Goal: Task Accomplishment & Management: Complete application form

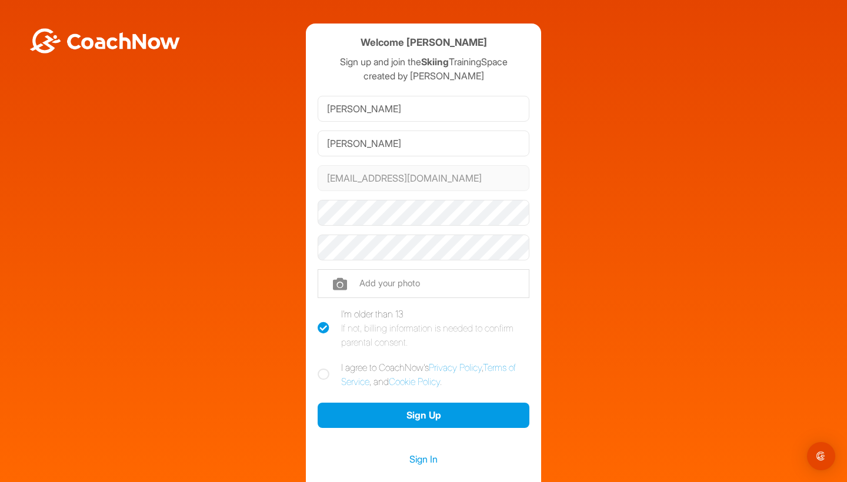
click at [383, 180] on input "[EMAIL_ADDRESS][DOMAIN_NAME]" at bounding box center [424, 178] width 212 height 26
click at [394, 175] on input "[EMAIL_ADDRESS][DOMAIN_NAME]" at bounding box center [424, 178] width 212 height 26
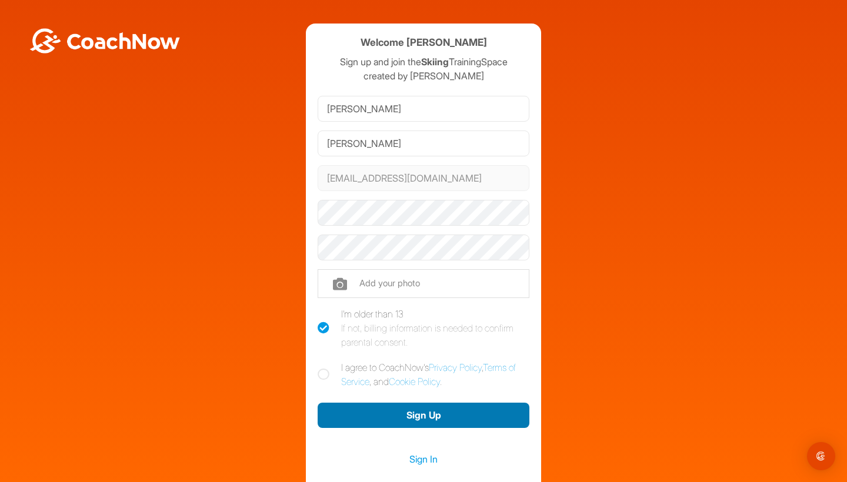
click at [414, 419] on button "Sign Up" at bounding box center [424, 415] width 212 height 25
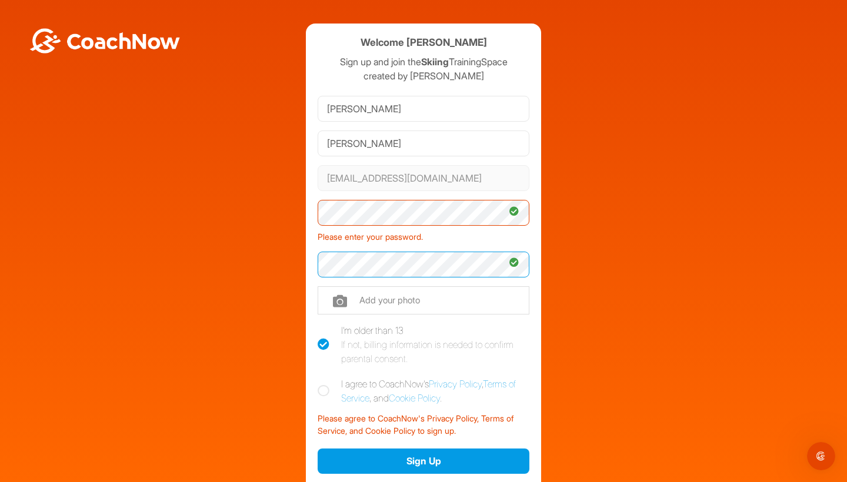
click at [424, 461] on button "Sign Up" at bounding box center [424, 461] width 212 height 25
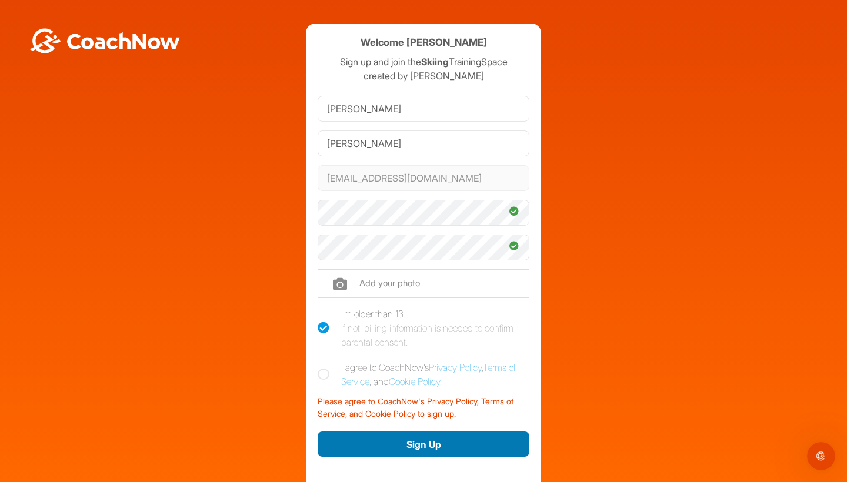
click at [420, 447] on button "Sign Up" at bounding box center [424, 444] width 212 height 25
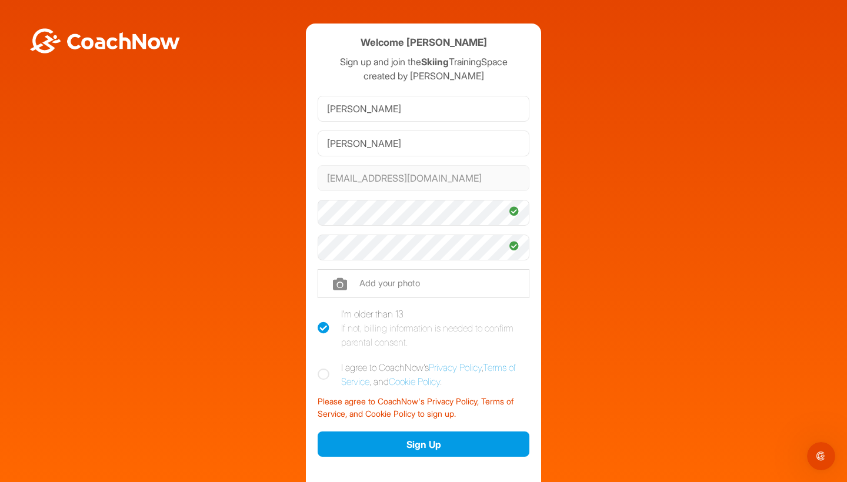
click at [323, 375] on icon at bounding box center [324, 375] width 12 height 12
click at [323, 368] on input "I agree to CoachNow's Privacy Policy , Terms of Service , and Cookie Policy ." at bounding box center [322, 365] width 8 height 8
checkbox input "true"
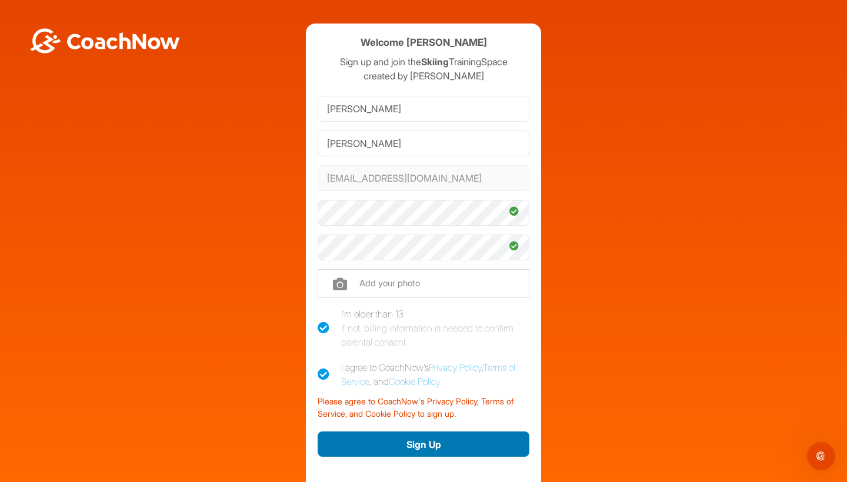
click at [432, 444] on button "Sign Up" at bounding box center [424, 444] width 212 height 25
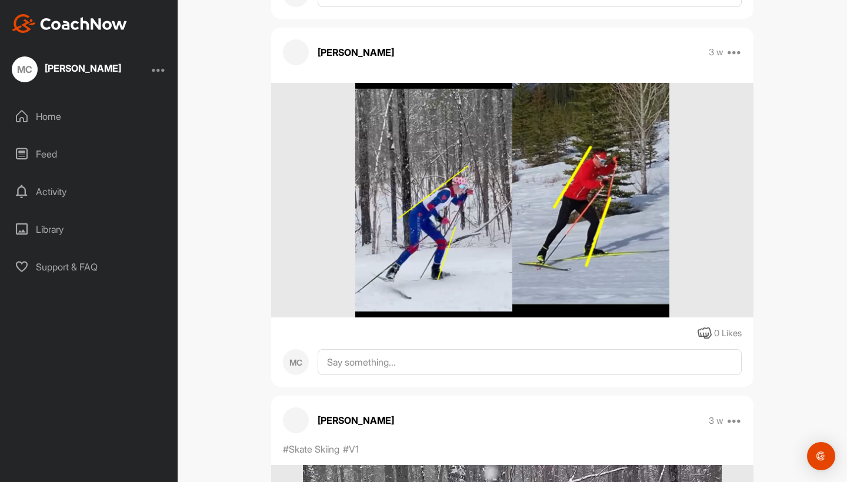
scroll to position [554, 0]
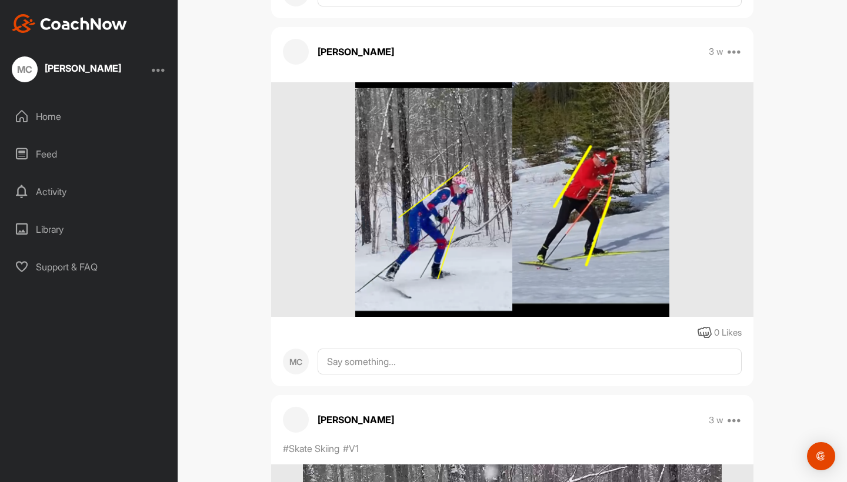
click at [484, 234] on img at bounding box center [512, 199] width 314 height 235
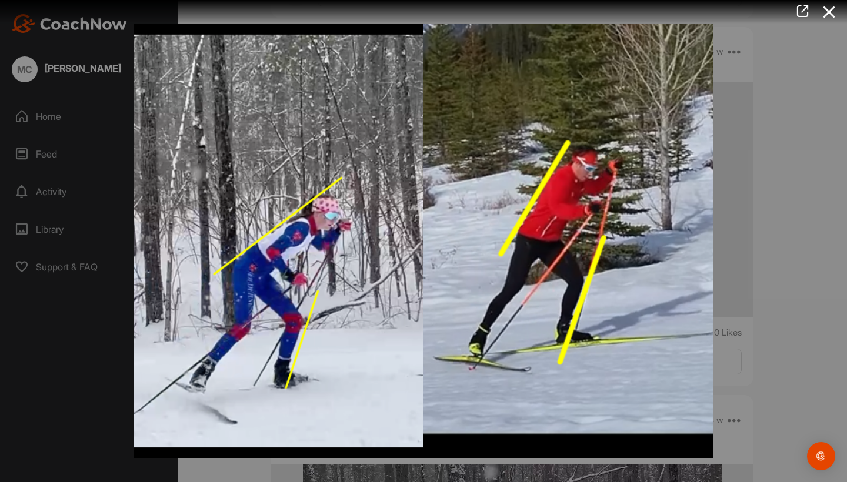
click at [806, 155] on div at bounding box center [423, 241] width 847 height 482
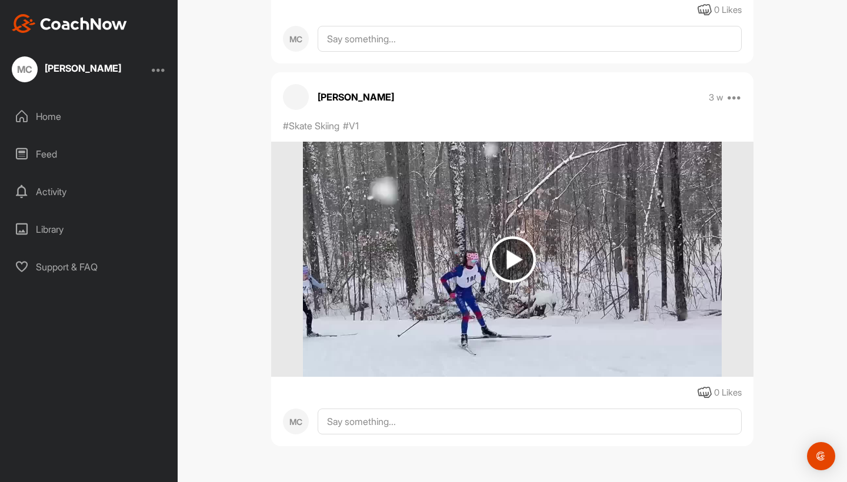
scroll to position [877, 0]
click at [508, 268] on img at bounding box center [513, 260] width 46 height 46
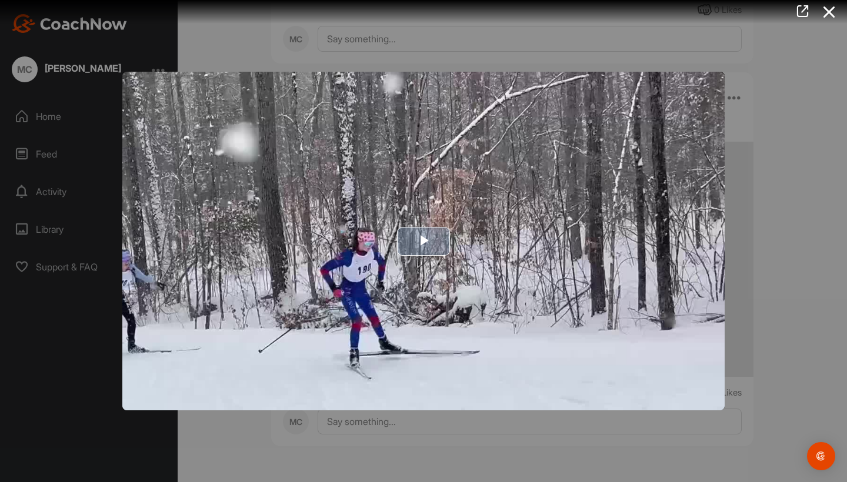
click at [404, 224] on img "Video Player" at bounding box center [423, 241] width 602 height 339
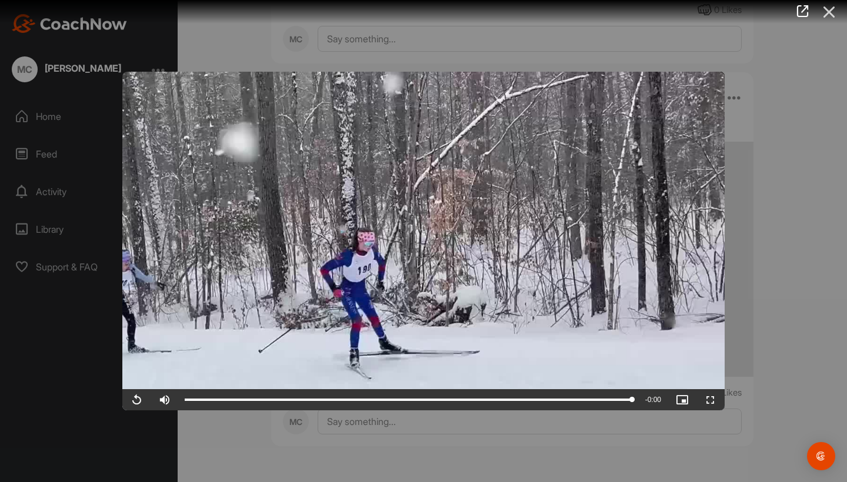
click at [830, 11] on icon at bounding box center [829, 12] width 27 height 22
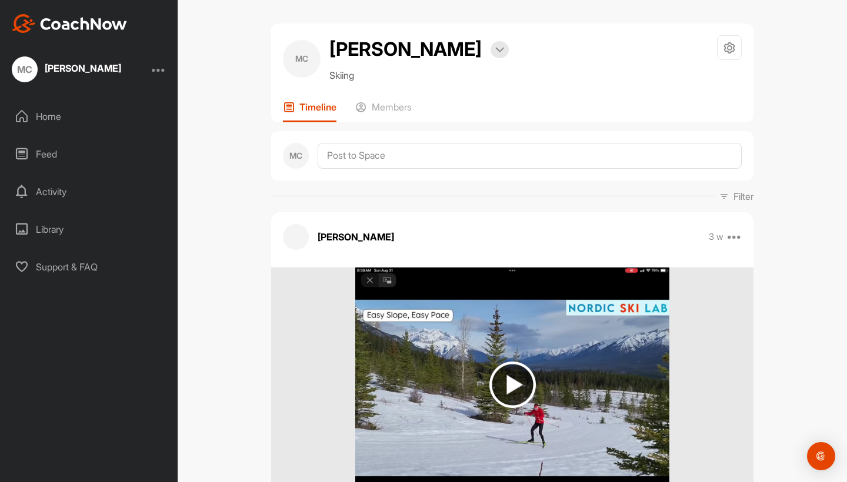
scroll to position [0, 0]
